Goal: Task Accomplishment & Management: Manage account settings

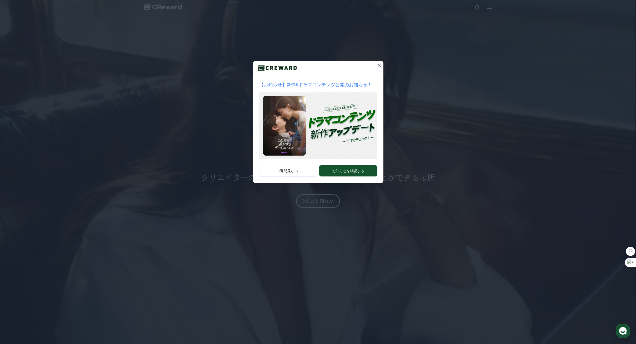
click at [379, 66] on icon at bounding box center [379, 65] width 6 height 6
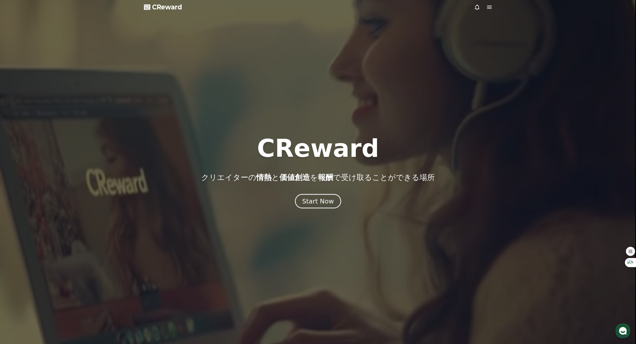
click at [325, 196] on button "Start Now" at bounding box center [318, 201] width 46 height 15
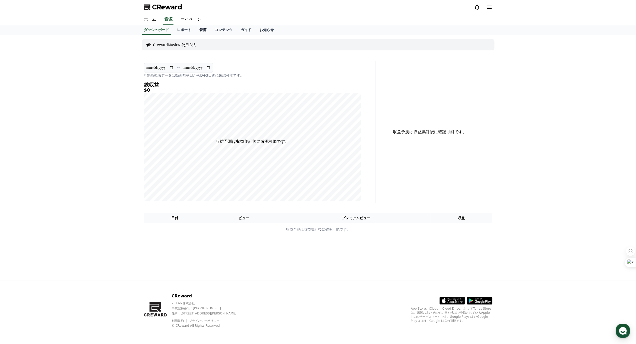
click at [195, 32] on link "音源" at bounding box center [202, 30] width 15 height 10
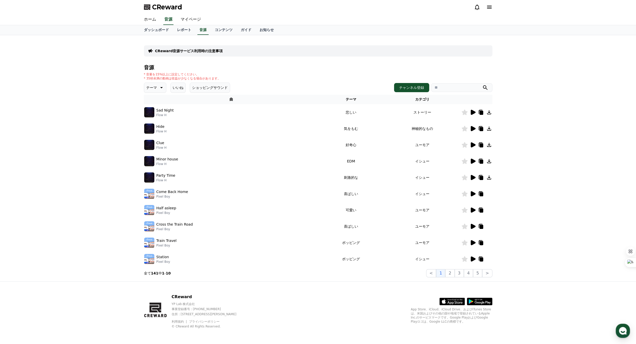
scroll to position [1, 0]
click at [456, 273] on button "2" at bounding box center [458, 273] width 9 height 8
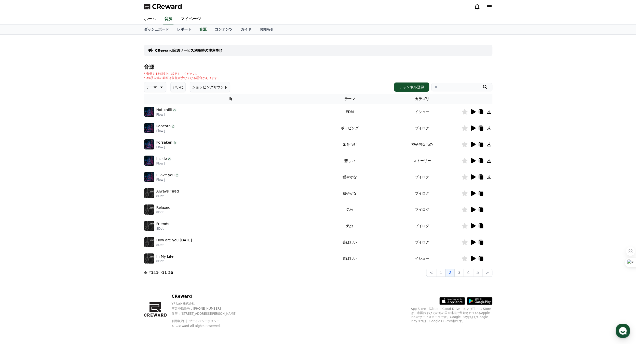
click at [480, 144] on icon at bounding box center [481, 145] width 4 height 4
click at [489, 144] on icon at bounding box center [489, 144] width 4 height 4
click at [472, 144] on icon at bounding box center [472, 144] width 5 height 5
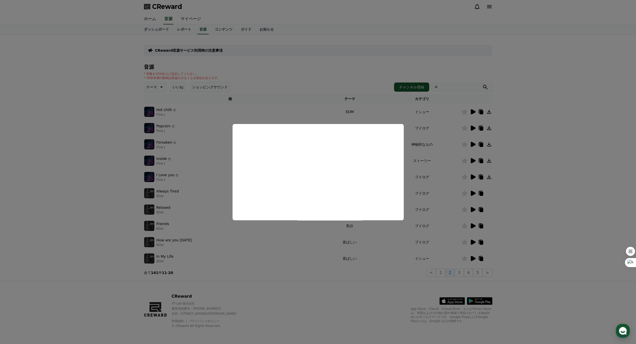
click at [376, 261] on button "close modal" at bounding box center [318, 172] width 636 height 344
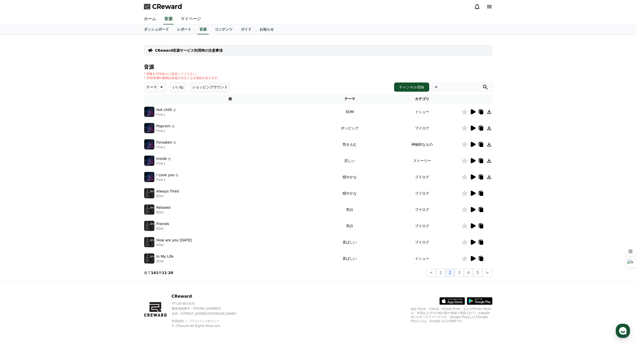
click at [148, 243] on img at bounding box center [149, 242] width 10 height 10
click at [473, 242] on icon at bounding box center [472, 242] width 5 height 5
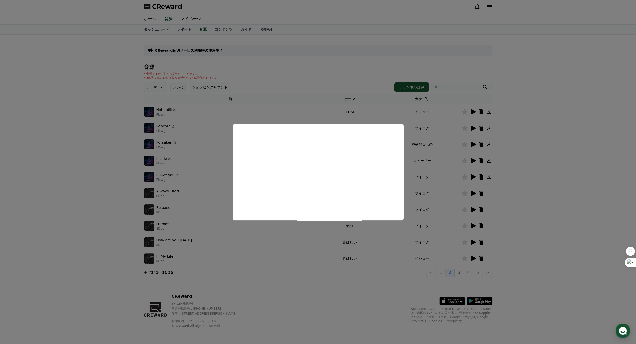
click at [163, 176] on button "close modal" at bounding box center [318, 172] width 636 height 344
click at [163, 176] on p "I Love you" at bounding box center [165, 174] width 18 height 5
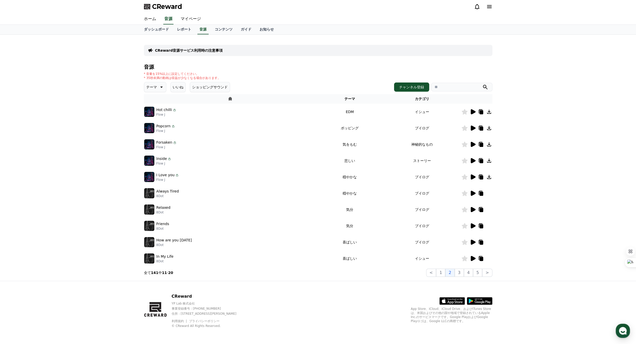
click at [472, 176] on icon at bounding box center [472, 176] width 5 height 5
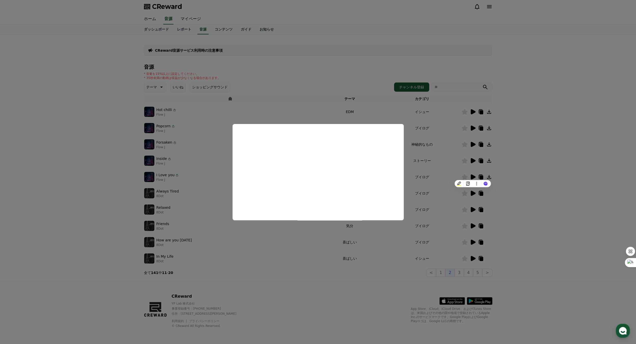
click at [157, 87] on button "close modal" at bounding box center [318, 172] width 636 height 344
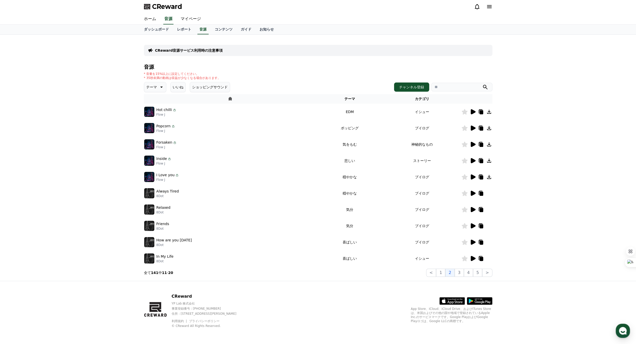
click at [160, 87] on icon at bounding box center [161, 87] width 3 height 1
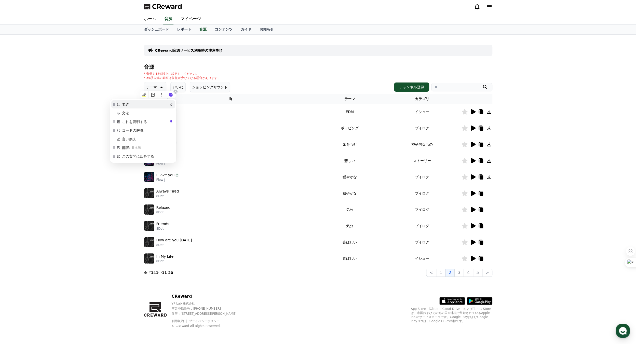
click at [156, 102] on span "要約" at bounding box center [145, 105] width 46 height 6
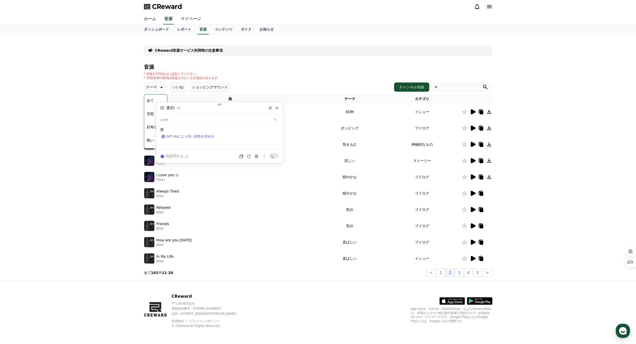
click at [277, 111] on div "要約 Love 愛 GPT-4oにより良い回答を求める 再質問する" at bounding box center [219, 132] width 127 height 61
click at [58, 174] on div "CReward音源サービス利用時の注意事項 音源 * 音量を15%以上に設定してください。 * 35秒未満の動画は収益が少なくなる場合があります。 テーマ テ…" at bounding box center [318, 158] width 636 height 246
click at [471, 178] on icon at bounding box center [472, 176] width 5 height 5
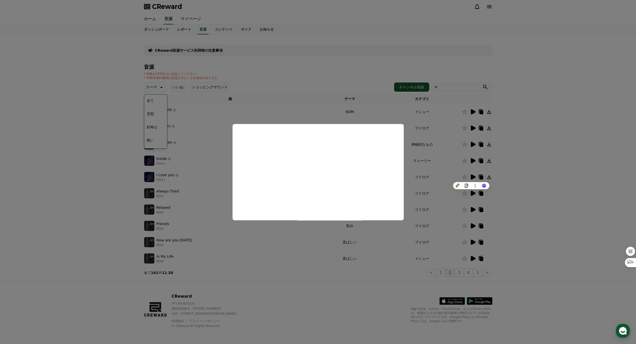
click at [112, 213] on button "close modal" at bounding box center [318, 172] width 636 height 344
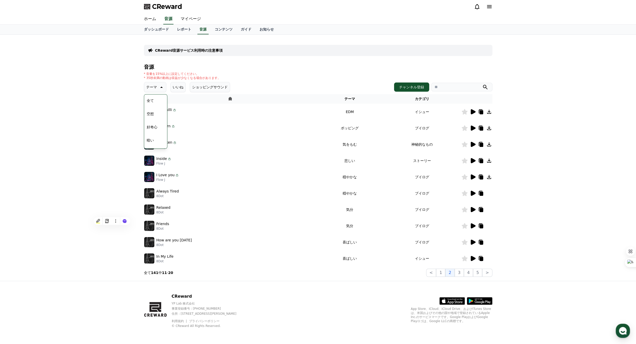
click at [111, 257] on div "CReward音源サービス利用時の注意事項 音源 * 音量を15%以上に設定してください。 * 35秒未満の動画は収益が少なくなる場合があります。 テーマ テ…" at bounding box center [318, 158] width 636 height 246
click at [473, 273] on button "3" at bounding box center [477, 273] width 9 height 8
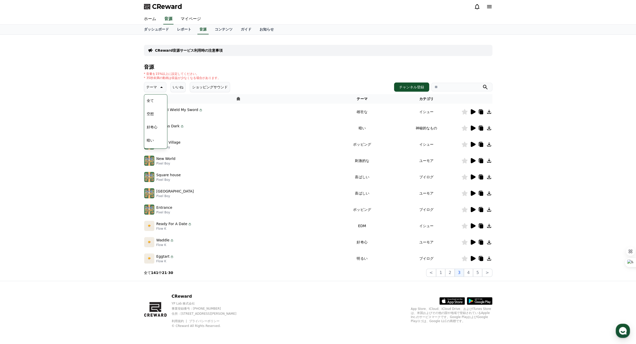
click at [473, 161] on icon at bounding box center [472, 160] width 5 height 5
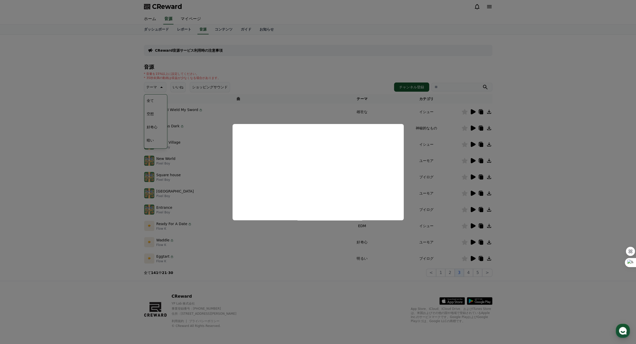
click at [130, 175] on button "close modal" at bounding box center [318, 172] width 636 height 344
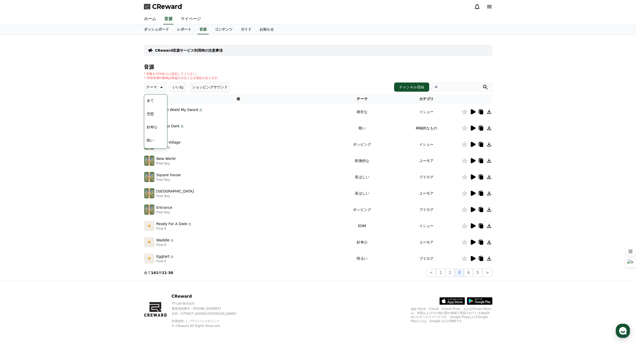
click at [129, 175] on div "CReward音源サービス利用時の注意事項 音源 * 音量を15%以上に設定してください。 * 35秒未満の動画は収益が少なくなる場合があります。 テーマ テ…" at bounding box center [318, 158] width 636 height 246
click at [471, 144] on icon at bounding box center [472, 144] width 5 height 5
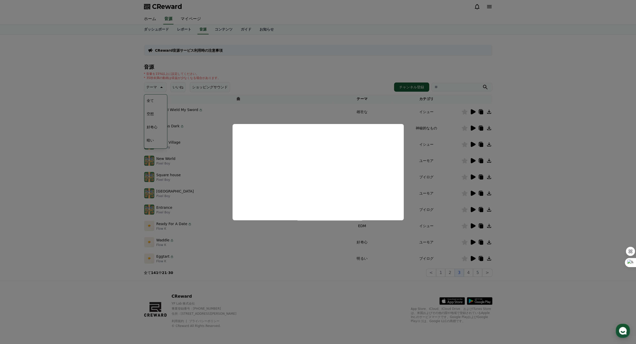
click at [116, 174] on button "close modal" at bounding box center [318, 172] width 636 height 344
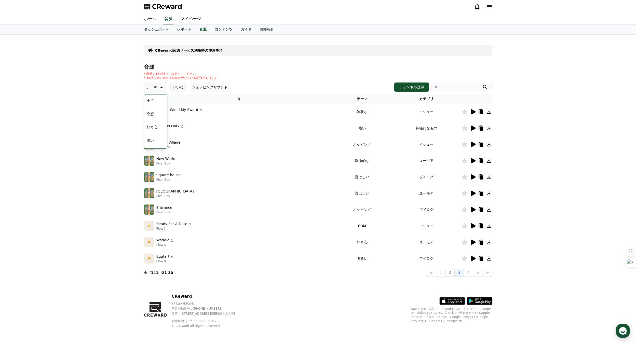
click at [474, 176] on icon at bounding box center [472, 176] width 5 height 5
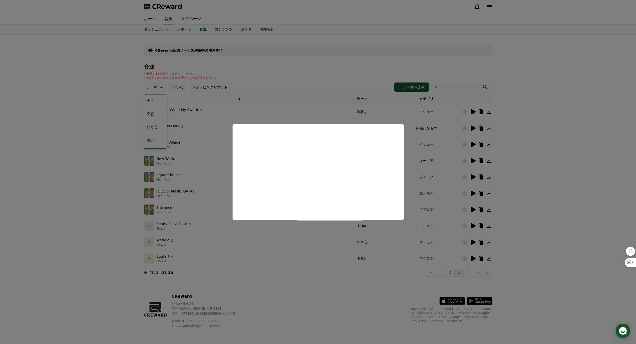
click at [152, 87] on button "close modal" at bounding box center [318, 172] width 636 height 344
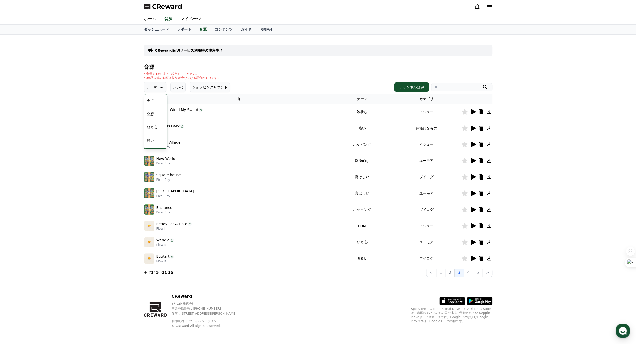
click at [158, 89] on icon at bounding box center [161, 87] width 6 height 6
click at [488, 144] on icon at bounding box center [489, 144] width 4 height 4
click at [481, 144] on icon at bounding box center [481, 145] width 4 height 4
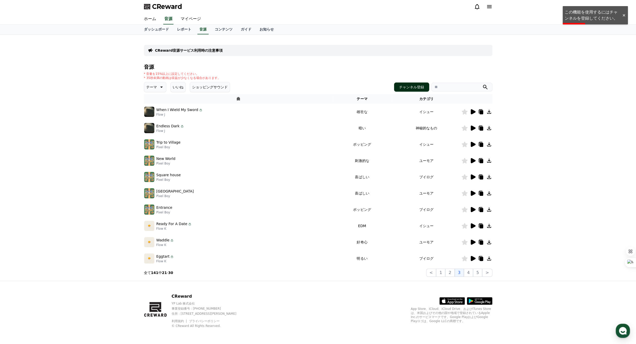
click at [409, 88] on button "チャンネル登録" at bounding box center [411, 86] width 35 height 9
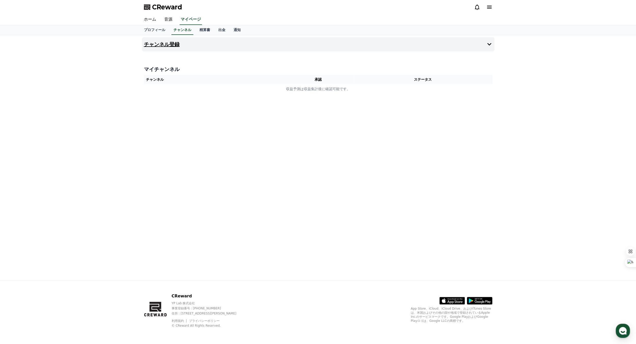
click at [163, 43] on h4 "チャンネル登録" at bounding box center [162, 44] width 36 height 6
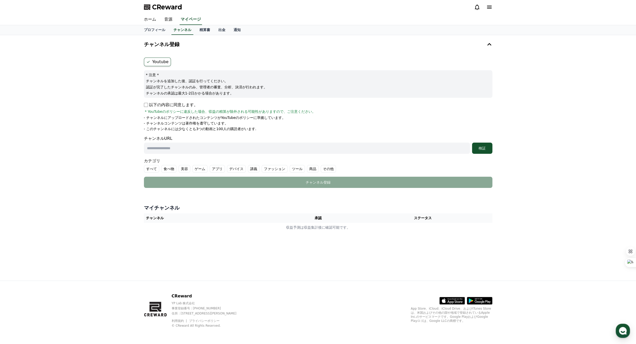
click at [148, 62] on icon at bounding box center [148, 62] width 4 height 4
click at [157, 60] on label "Youtube" at bounding box center [157, 62] width 27 height 9
